Goal: Task Accomplishment & Management: Manage account settings

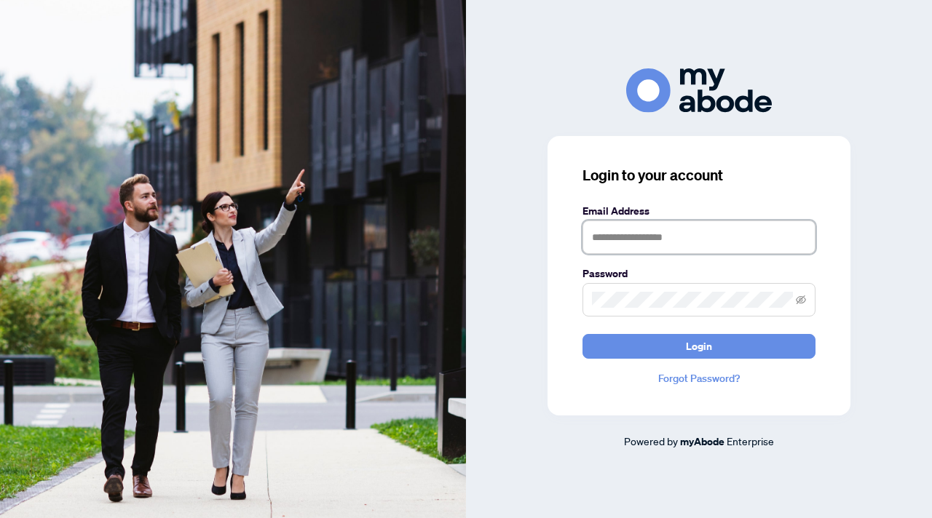
click at [736, 245] on input "text" at bounding box center [698, 237] width 233 height 33
type input "**********"
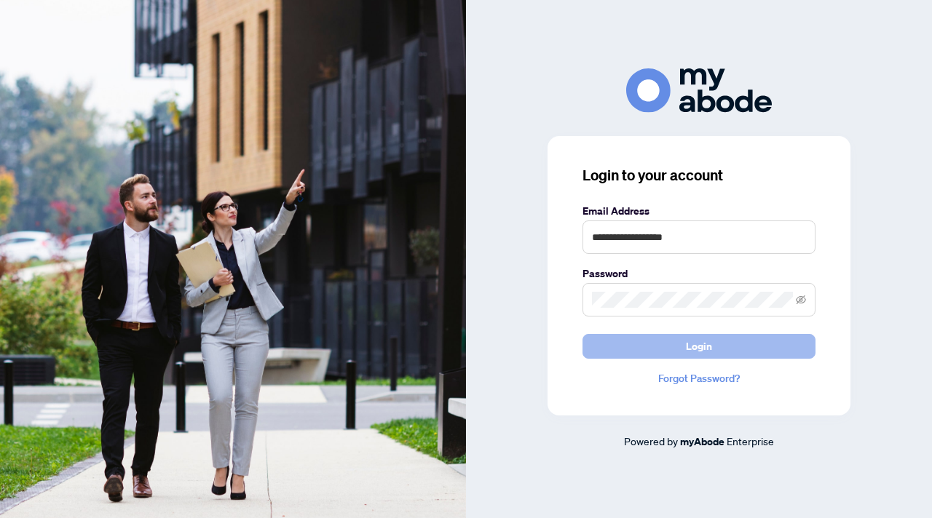
click at [765, 351] on button "Login" at bounding box center [698, 346] width 233 height 25
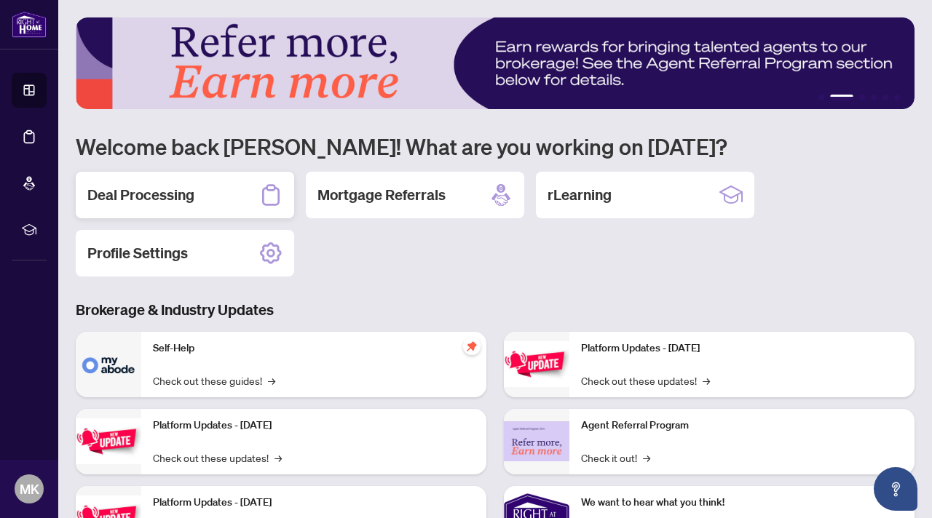
click at [122, 198] on h2 "Deal Processing" at bounding box center [140, 195] width 107 height 20
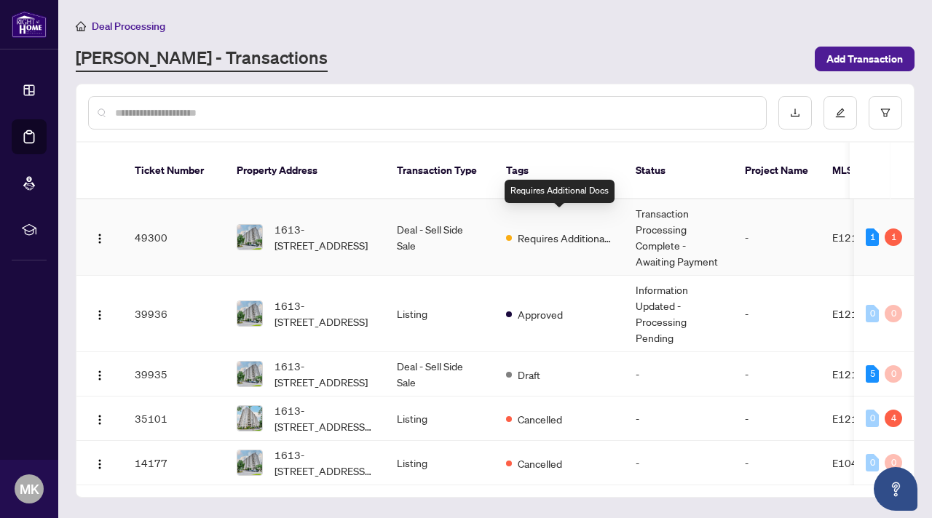
click at [537, 230] on span "Requires Additional Docs" at bounding box center [564, 238] width 95 height 16
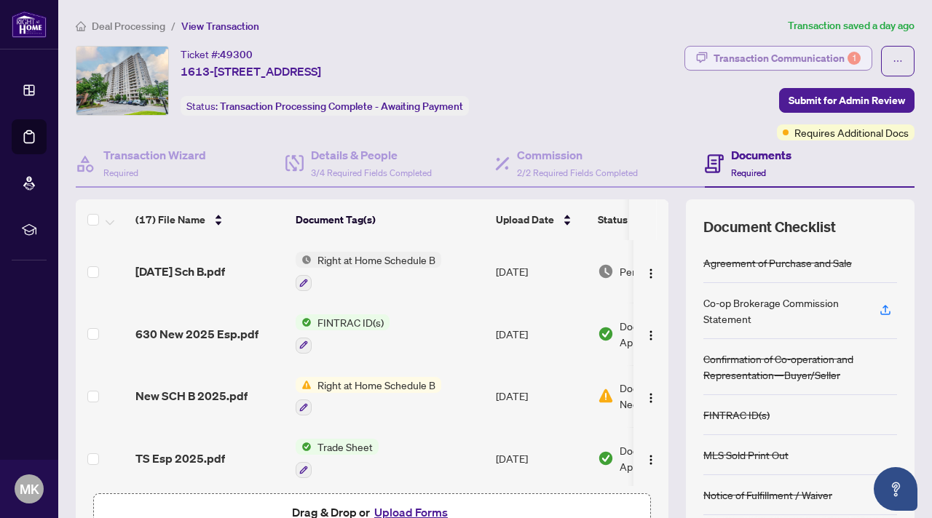
click at [838, 57] on div "Transaction Communication 1" at bounding box center [786, 58] width 147 height 23
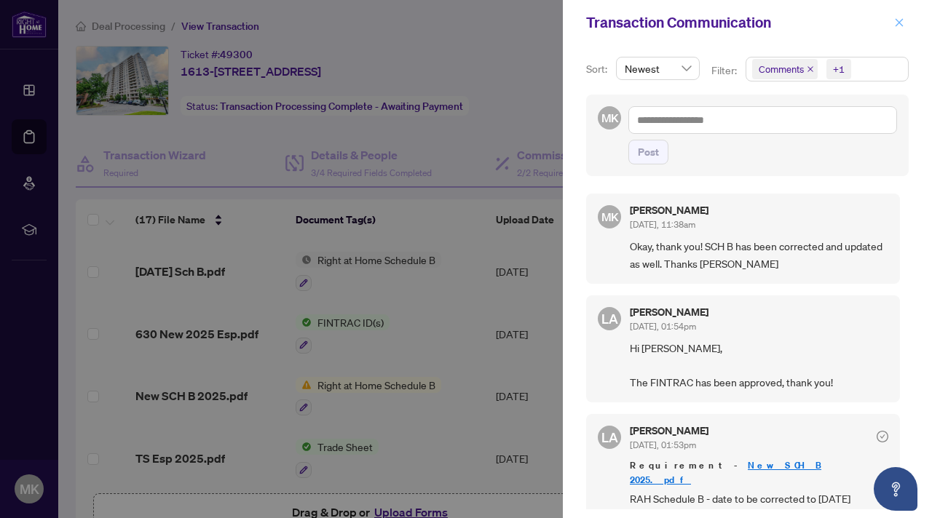
click at [901, 20] on icon "close" at bounding box center [899, 22] width 8 height 8
